Goal: Navigation & Orientation: Find specific page/section

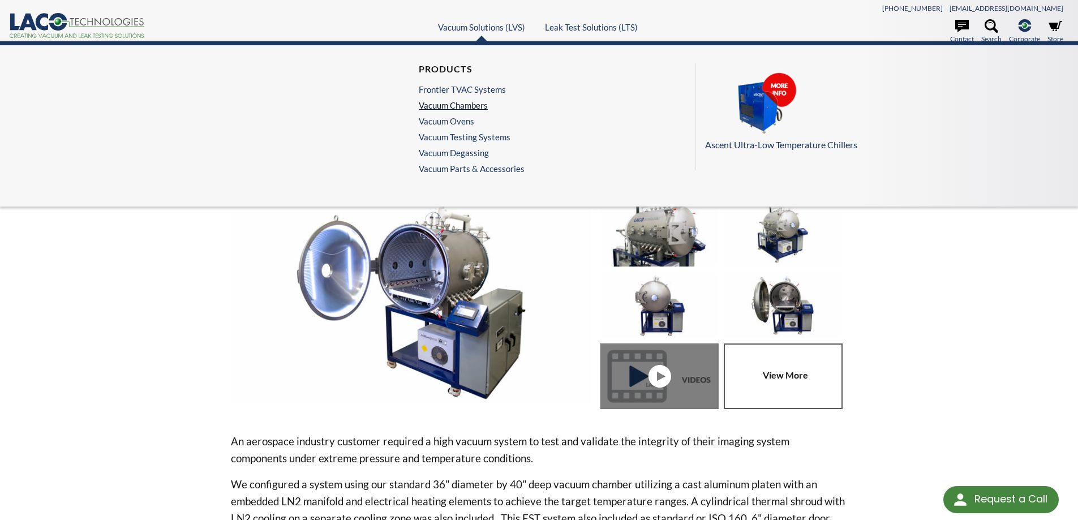
click at [476, 104] on link "Vacuum Chambers" at bounding box center [469, 105] width 100 height 10
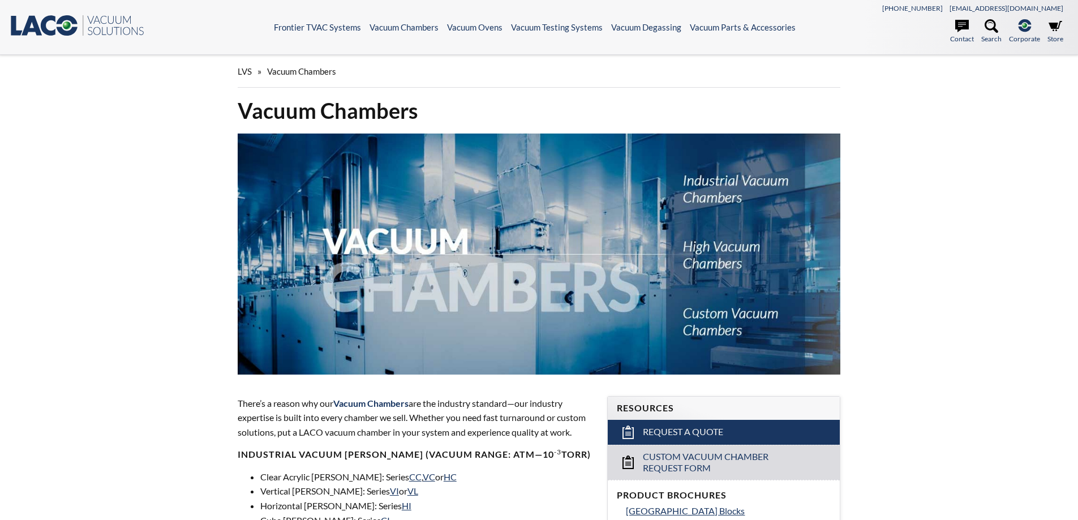
select select "Widget di traduzione della lingua"
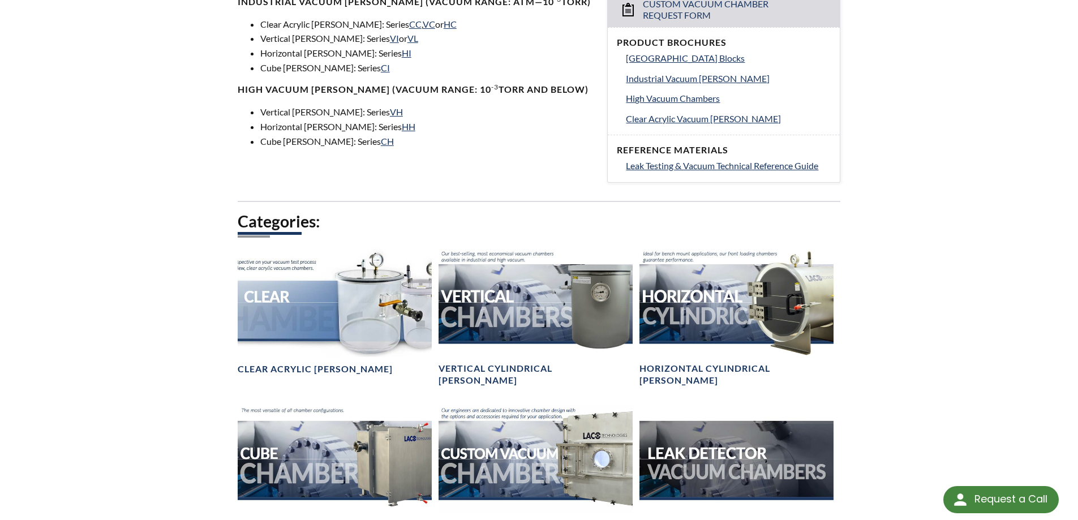
scroll to position [622, 0]
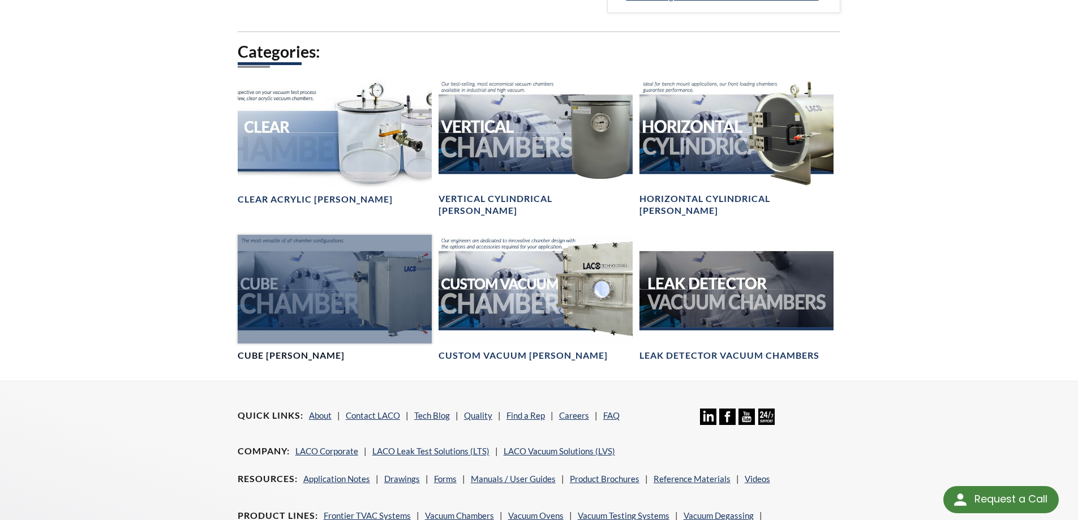
click at [294, 287] on div at bounding box center [335, 289] width 194 height 109
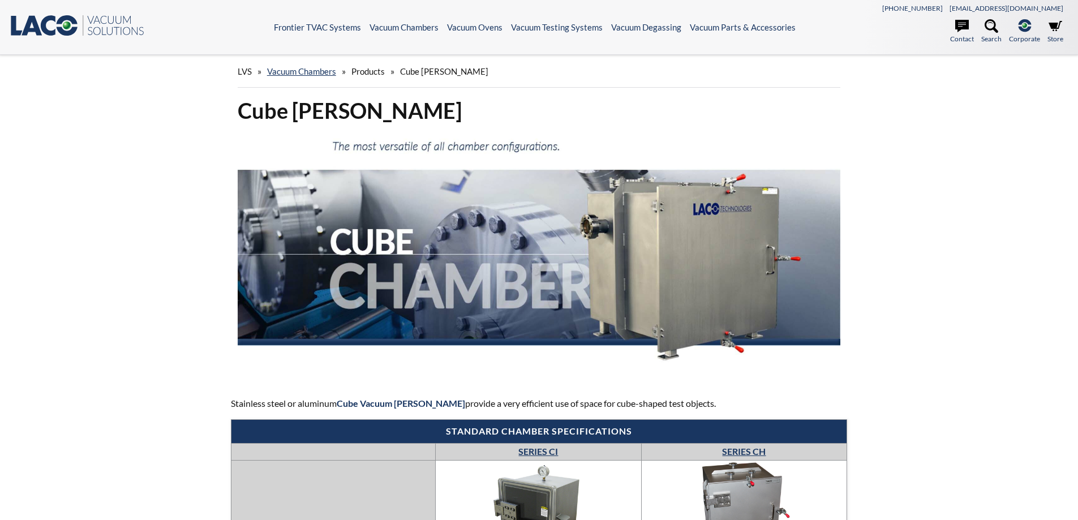
select select "Widget di traduzione della lingua"
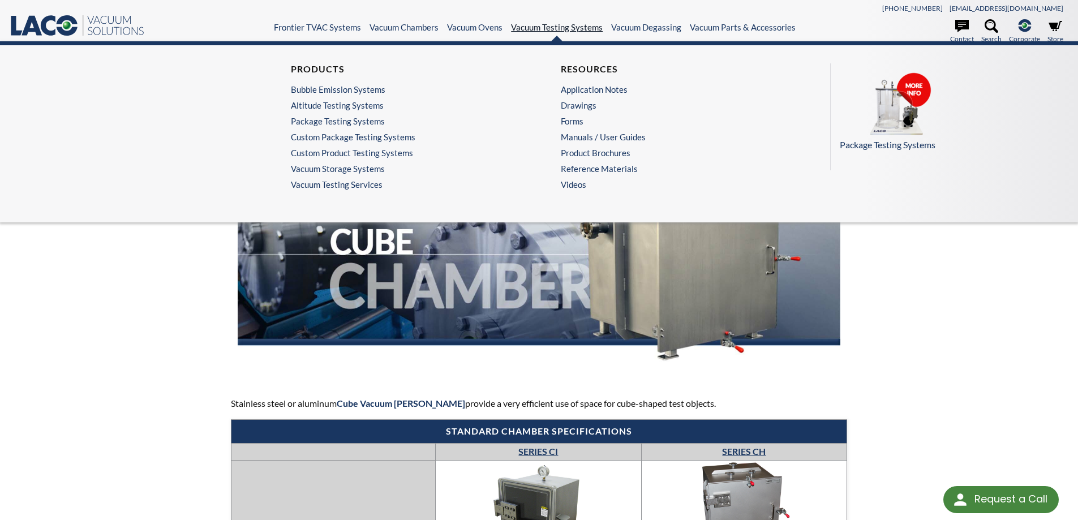
click at [531, 28] on link "Vacuum Testing Systems" at bounding box center [557, 27] width 92 height 10
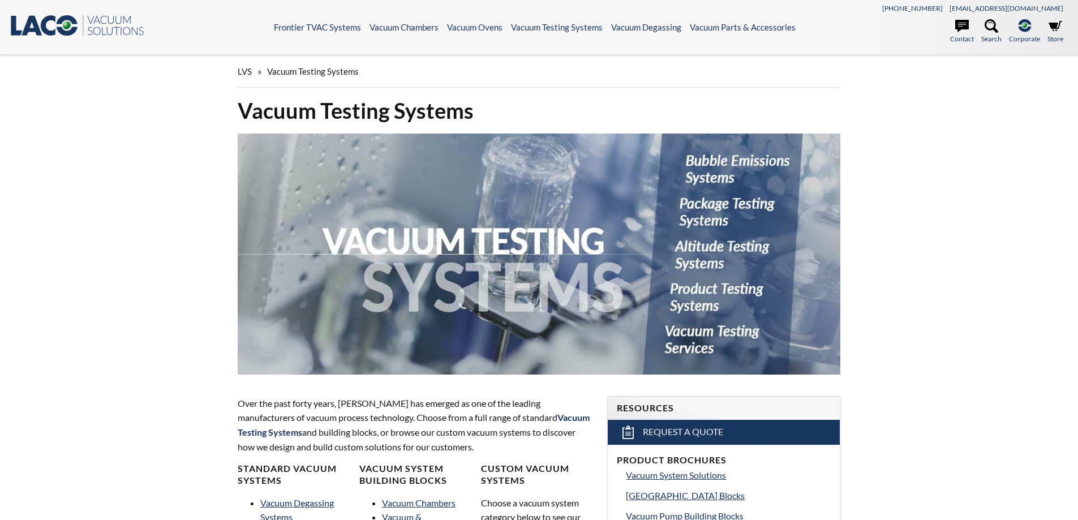
select select "Widget di traduzione della lingua"
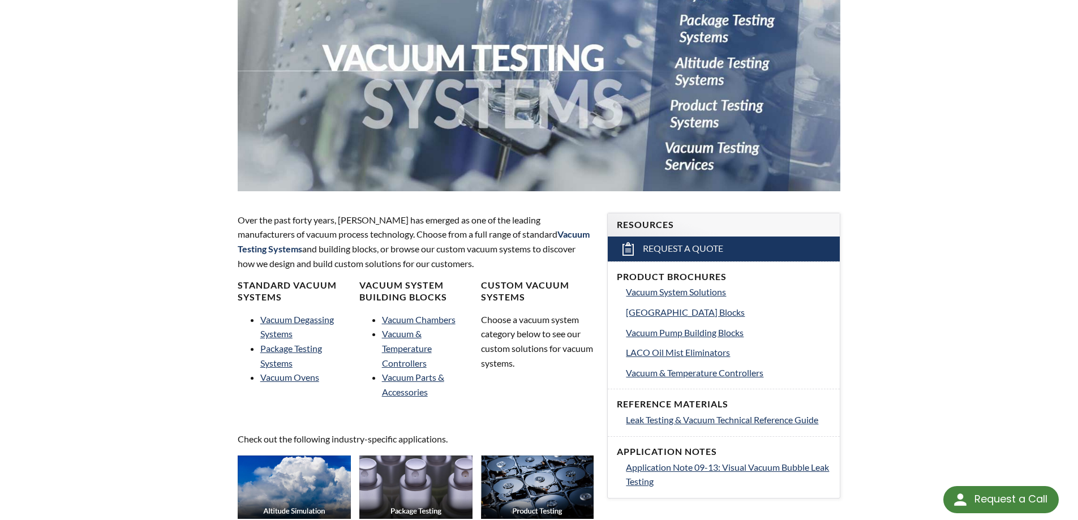
scroll to position [226, 0]
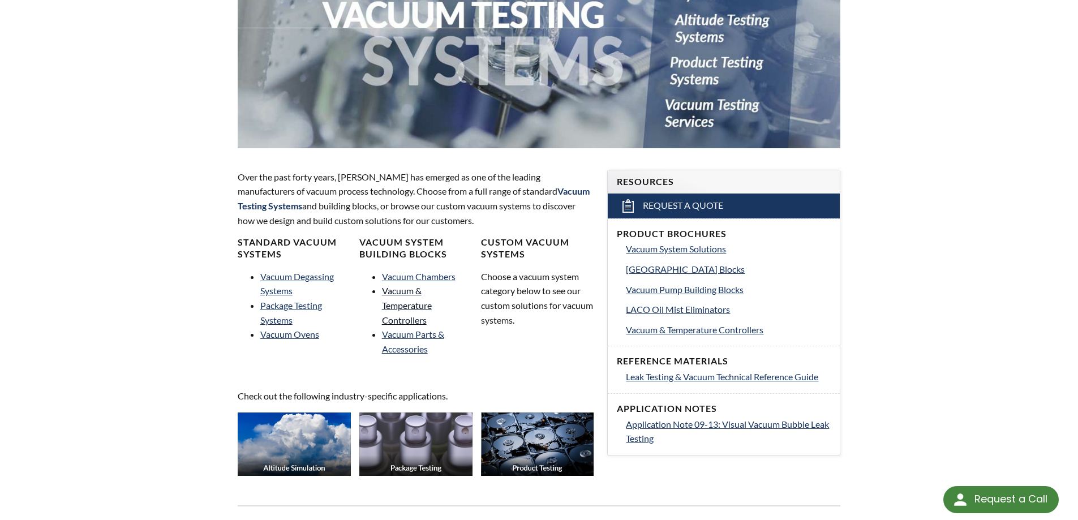
click at [414, 305] on link "Vacuum & Temperature Controllers" at bounding box center [407, 305] width 50 height 40
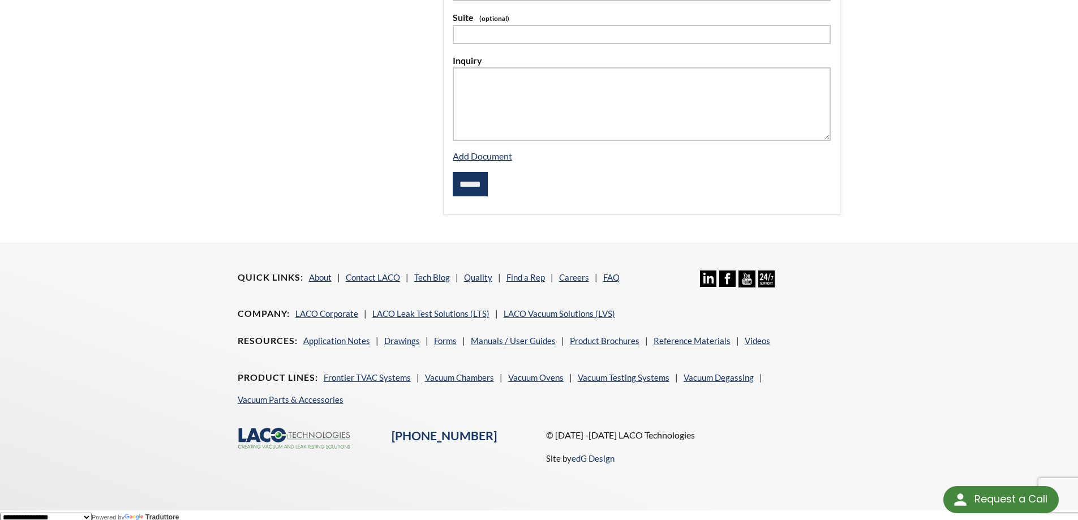
scroll to position [420, 0]
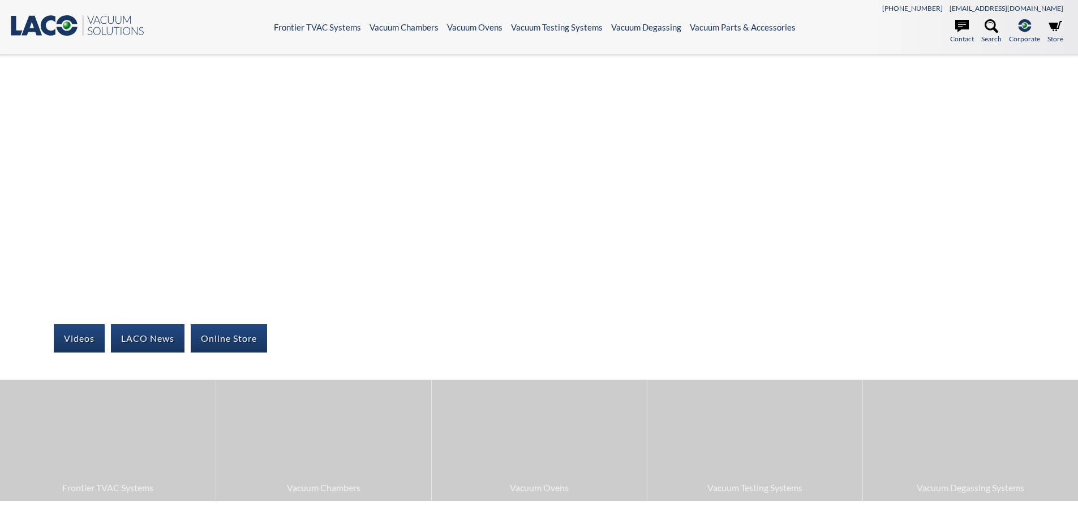
select select "Widget di traduzione della lingua"
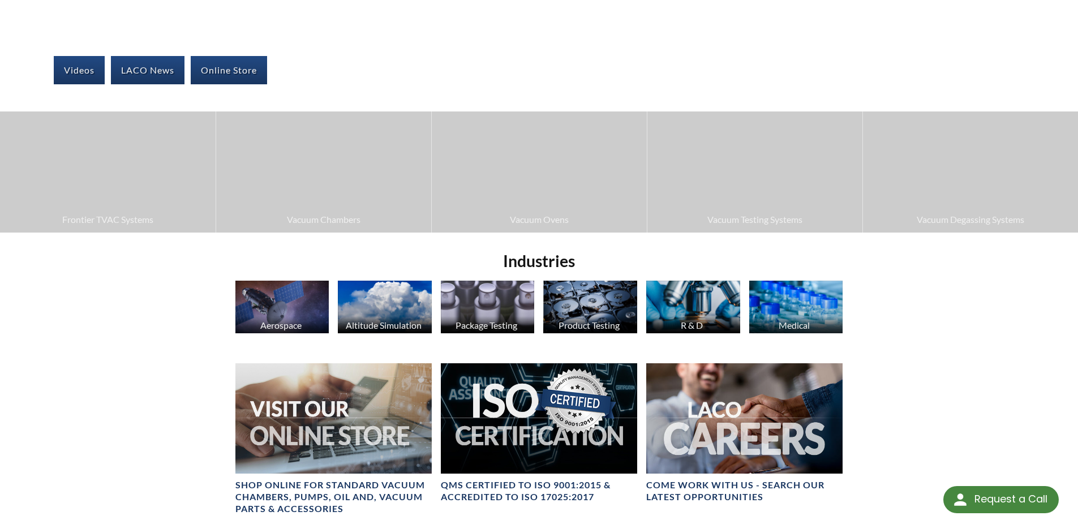
scroll to position [283, 0]
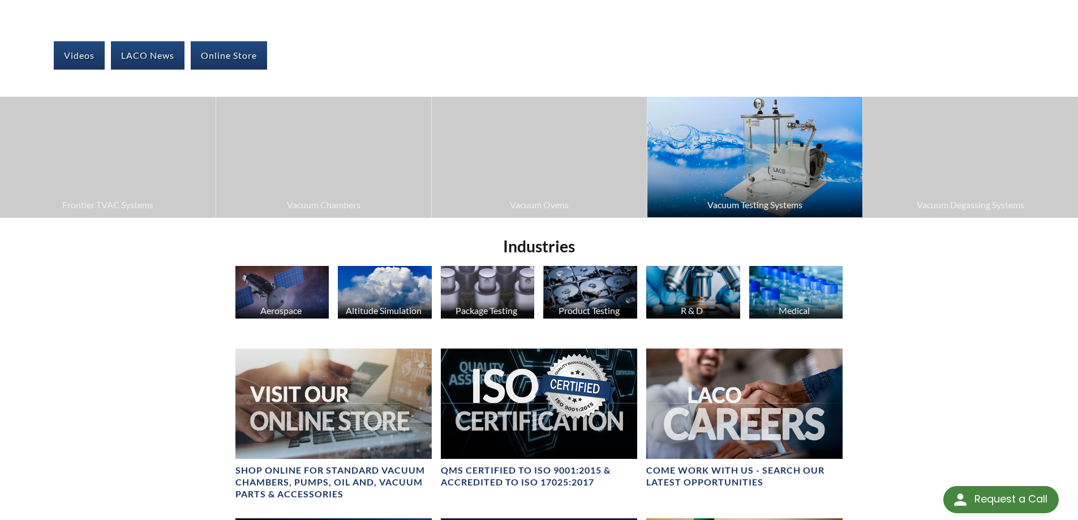
click at [733, 200] on span "Vacuum Testing Systems" at bounding box center [755, 204] width 204 height 15
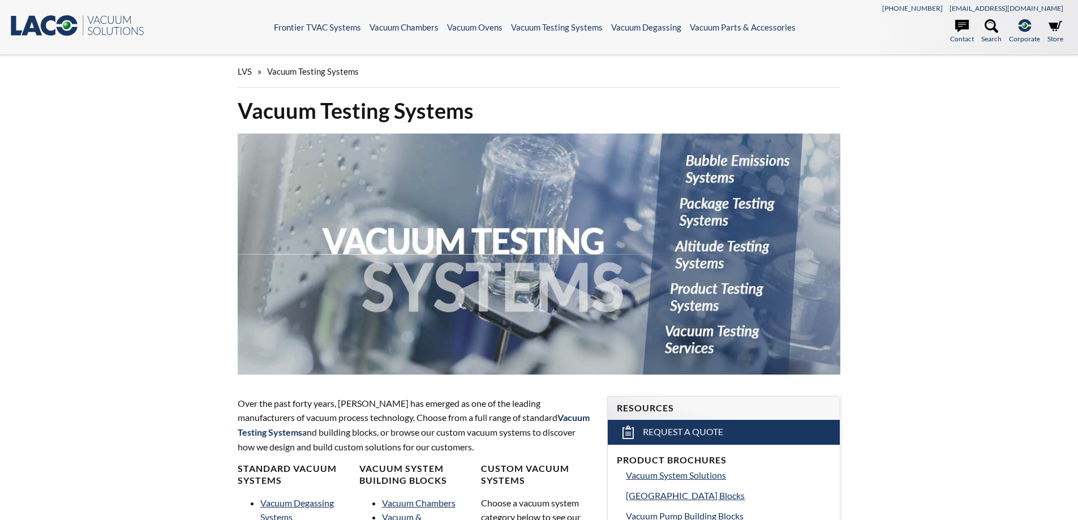
select select "Widget di traduzione della lingua"
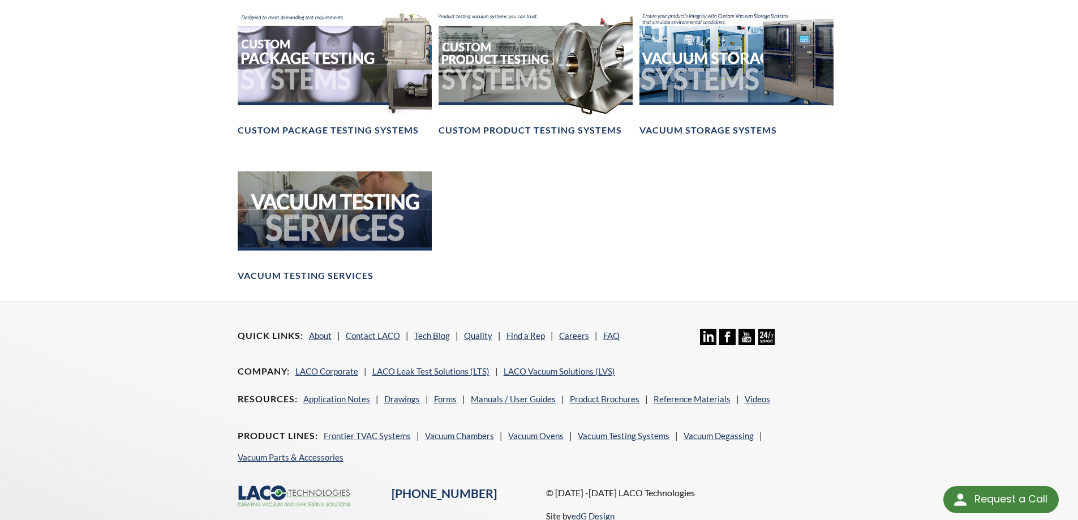
scroll to position [978, 0]
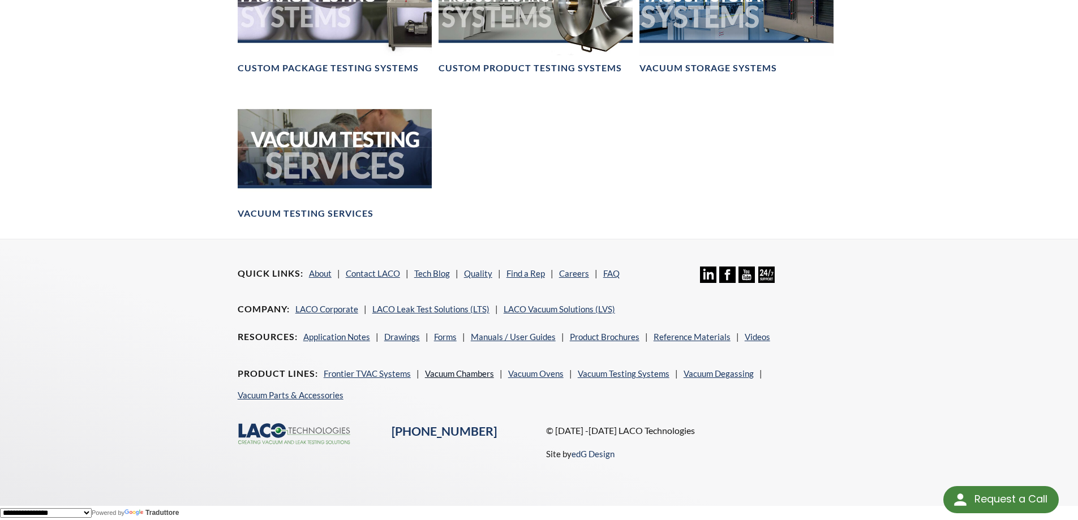
click at [454, 369] on link "Vacuum Chambers" at bounding box center [459, 373] width 69 height 10
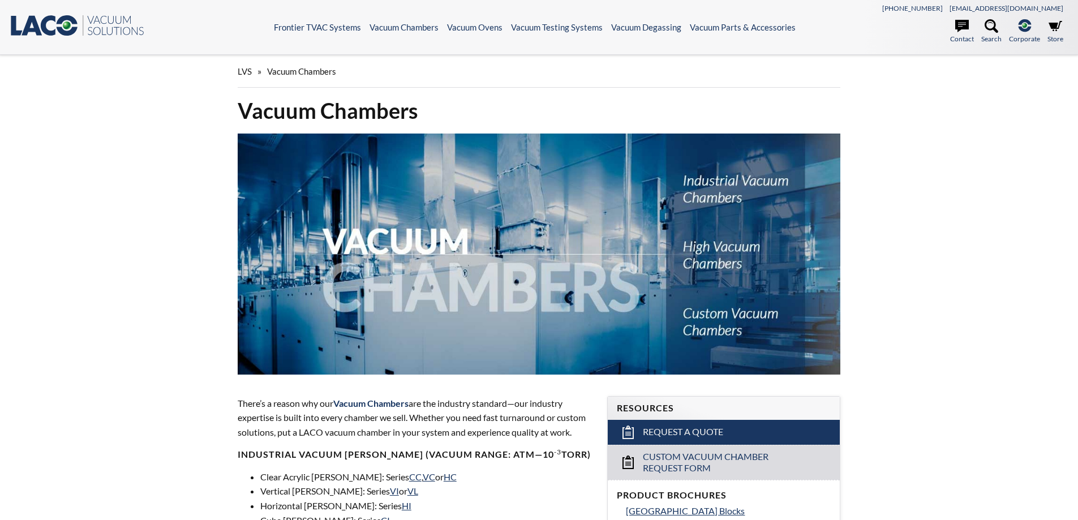
select select "Widget di traduzione della lingua"
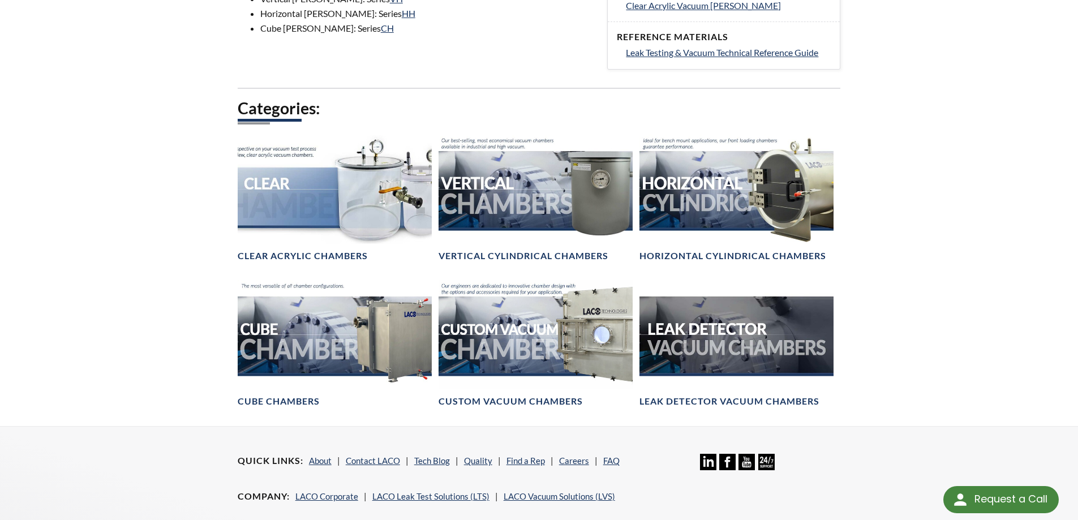
scroll to position [754, 0]
